Goal: Task Accomplishment & Management: Use online tool/utility

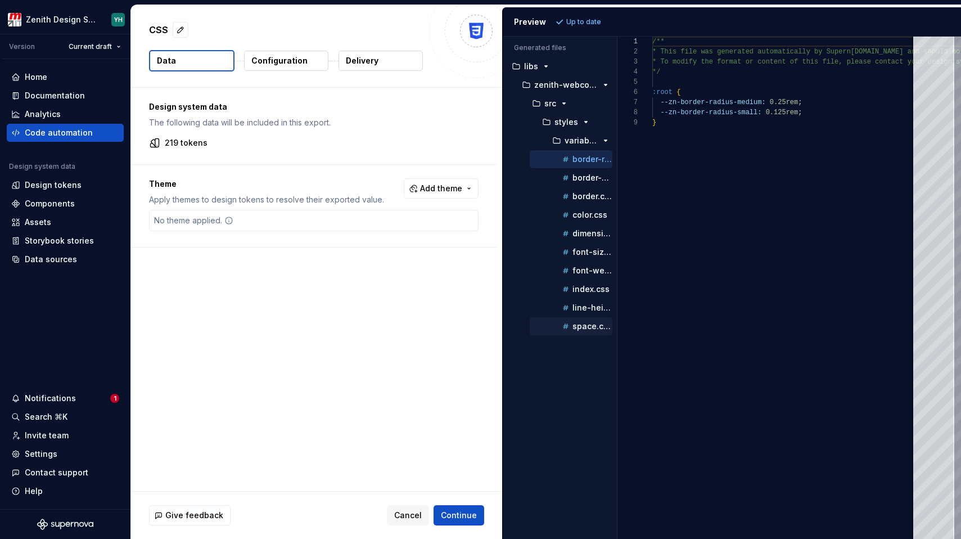
click at [584, 322] on p "space.css" at bounding box center [592, 326] width 40 height 9
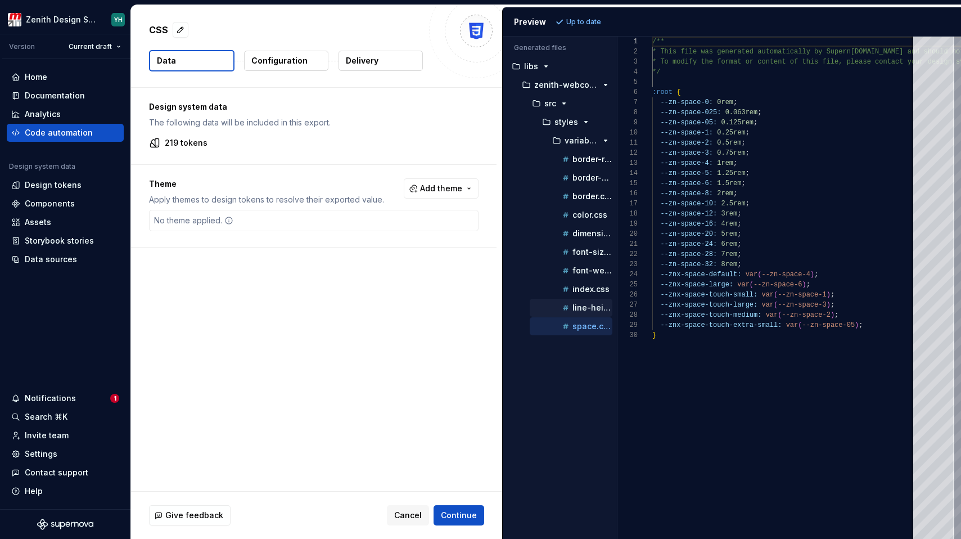
click at [582, 308] on p "line-height.css" at bounding box center [592, 307] width 40 height 9
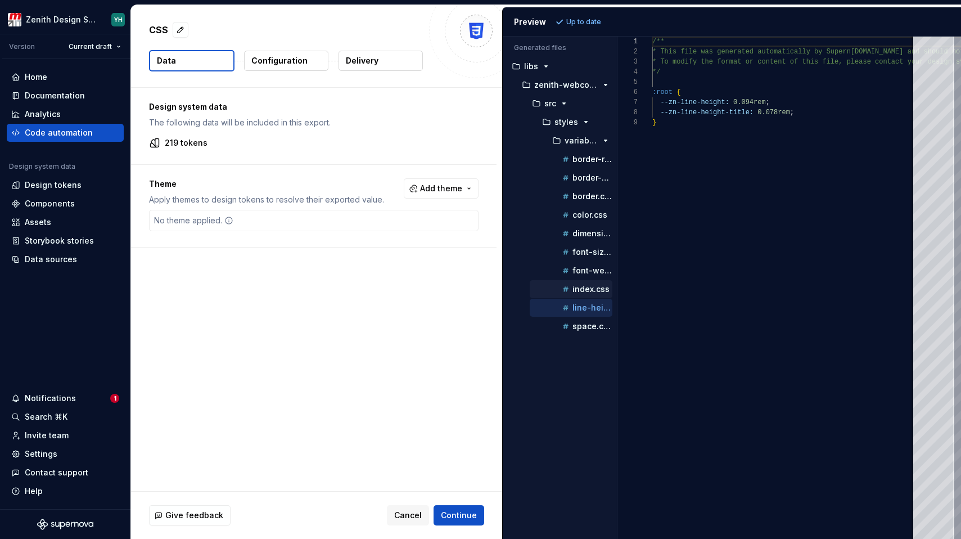
click at [584, 286] on p "index.css" at bounding box center [590, 288] width 37 height 9
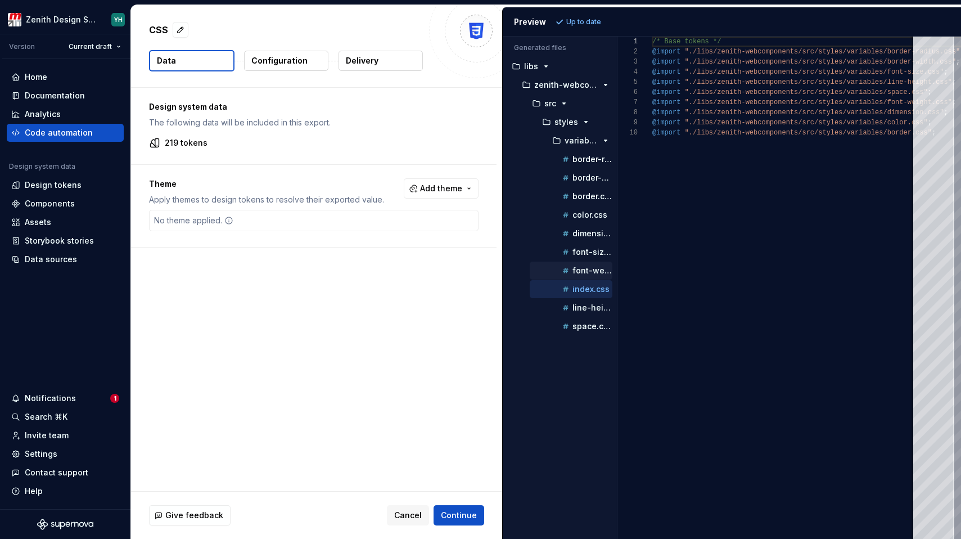
click at [586, 273] on p "font-weight.css" at bounding box center [592, 270] width 40 height 9
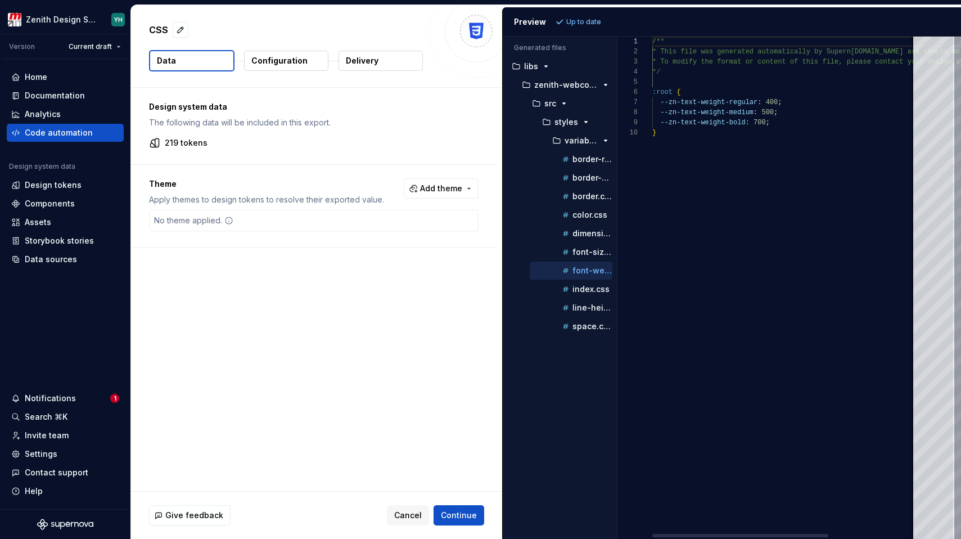
scroll to position [91, 0]
click at [586, 252] on p "font-size.css" at bounding box center [592, 251] width 40 height 9
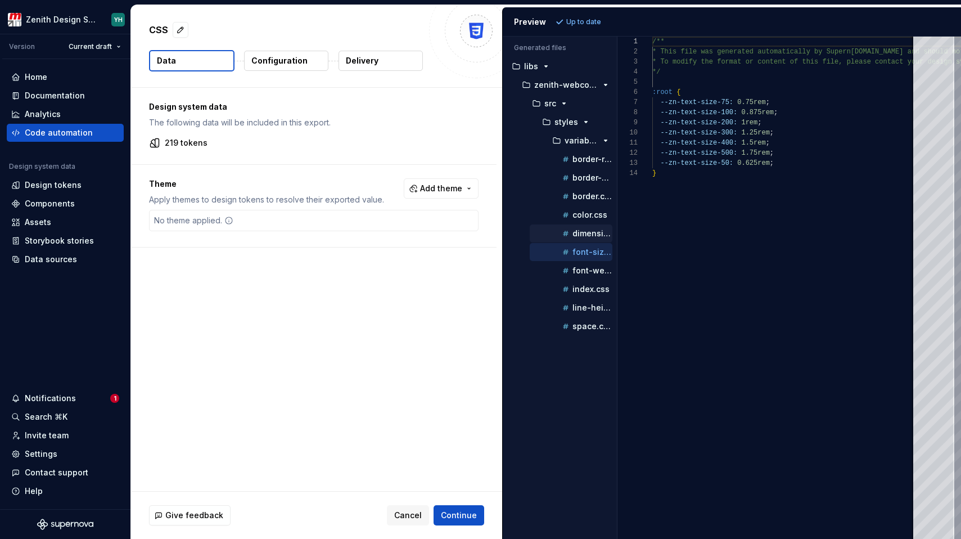
click at [585, 239] on button "dimension.css" at bounding box center [571, 233] width 83 height 12
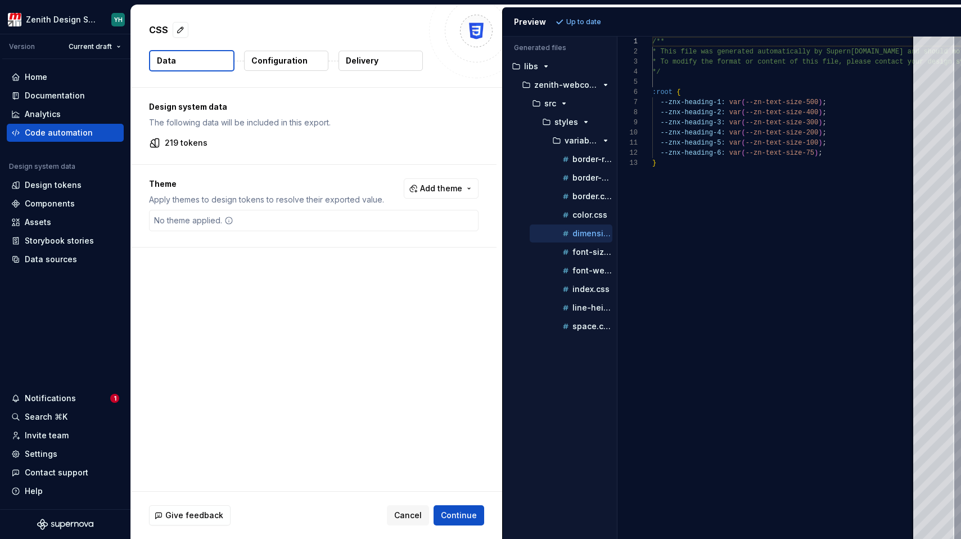
click at [583, 238] on div "dimension.css" at bounding box center [586, 233] width 52 height 11
click at [583, 216] on p "color.css" at bounding box center [589, 214] width 35 height 9
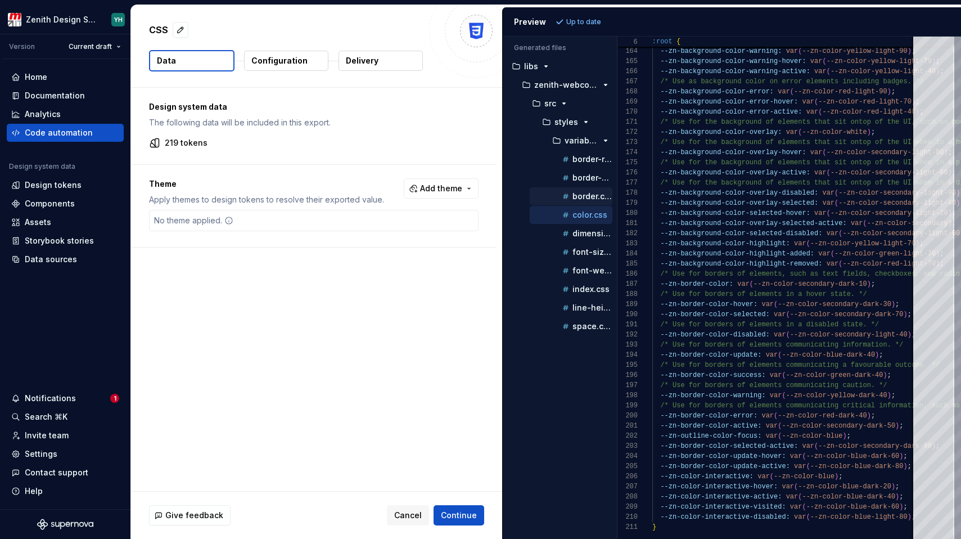
click at [581, 198] on p "border.css" at bounding box center [592, 196] width 40 height 9
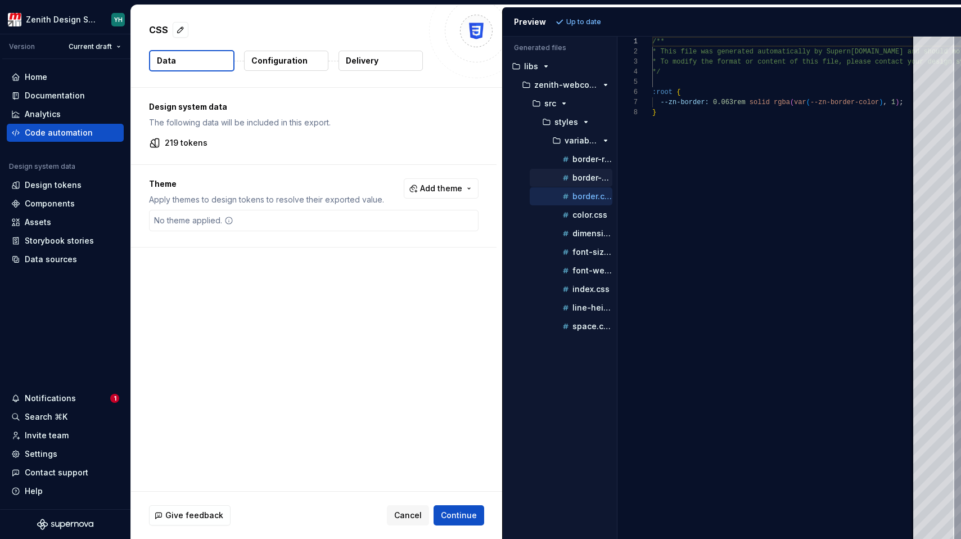
click at [579, 182] on div "border-width.css" at bounding box center [586, 177] width 52 height 11
click at [575, 163] on div "border-radius.css" at bounding box center [586, 158] width 52 height 11
click at [566, 327] on icon "button" at bounding box center [565, 325] width 5 height 5
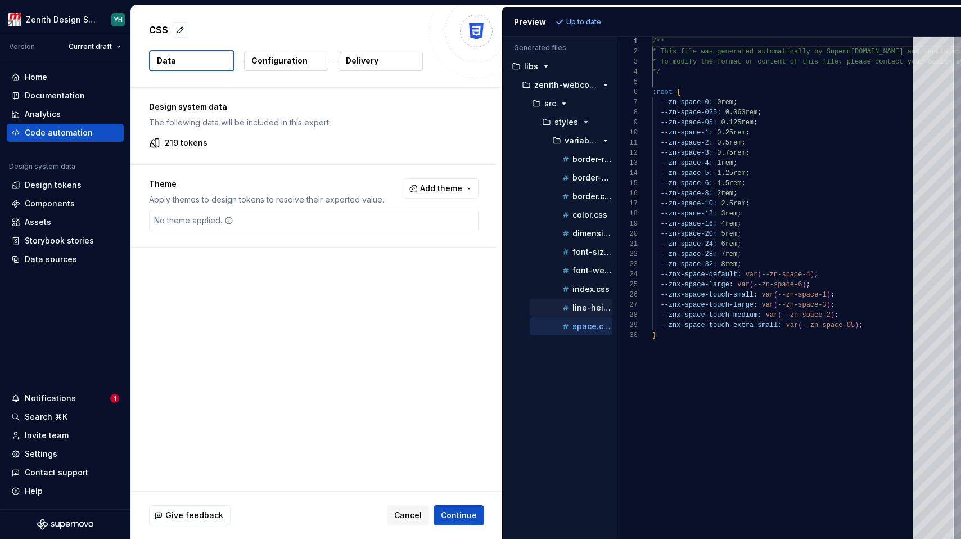
click at [580, 305] on p "line-height.css" at bounding box center [592, 307] width 40 height 9
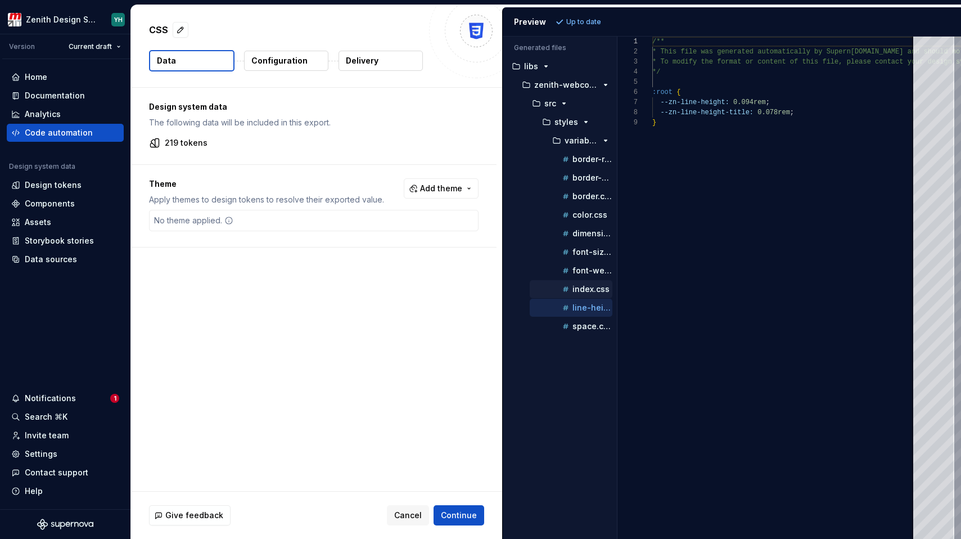
click at [582, 288] on p "index.css" at bounding box center [590, 288] width 37 height 9
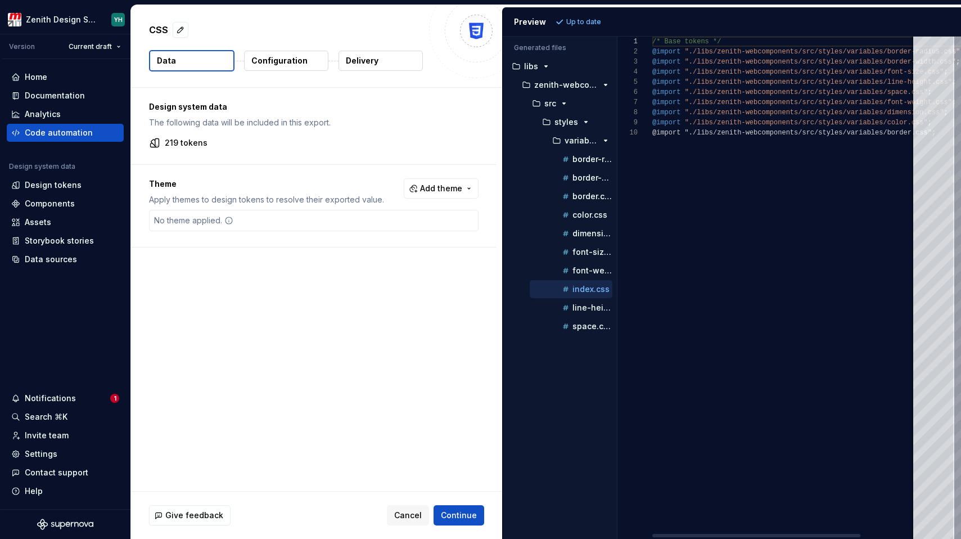
scroll to position [71, 0]
click at [580, 251] on p "font-size.css" at bounding box center [592, 251] width 40 height 9
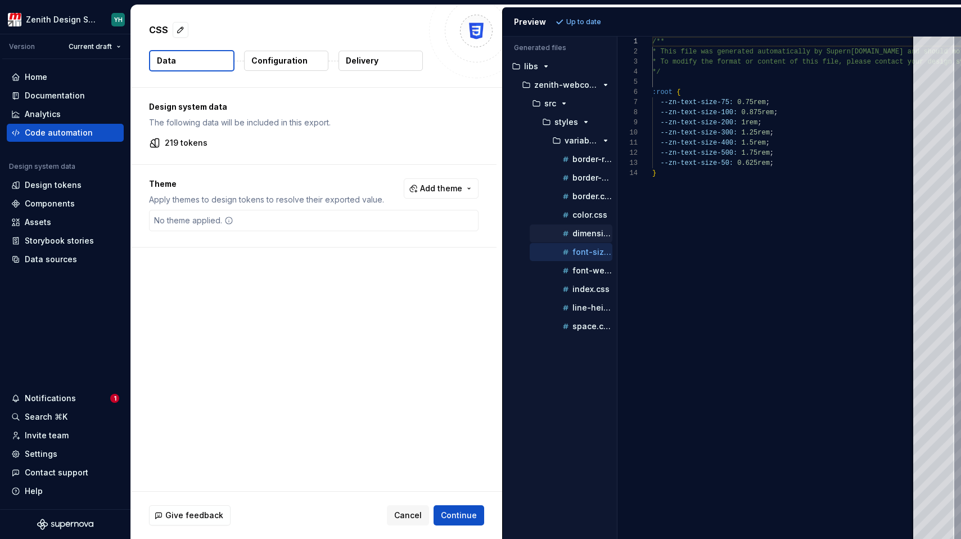
click at [582, 232] on p "dimension.css" at bounding box center [592, 233] width 40 height 9
type textarea "**********"
